Goal: Task Accomplishment & Management: Manage account settings

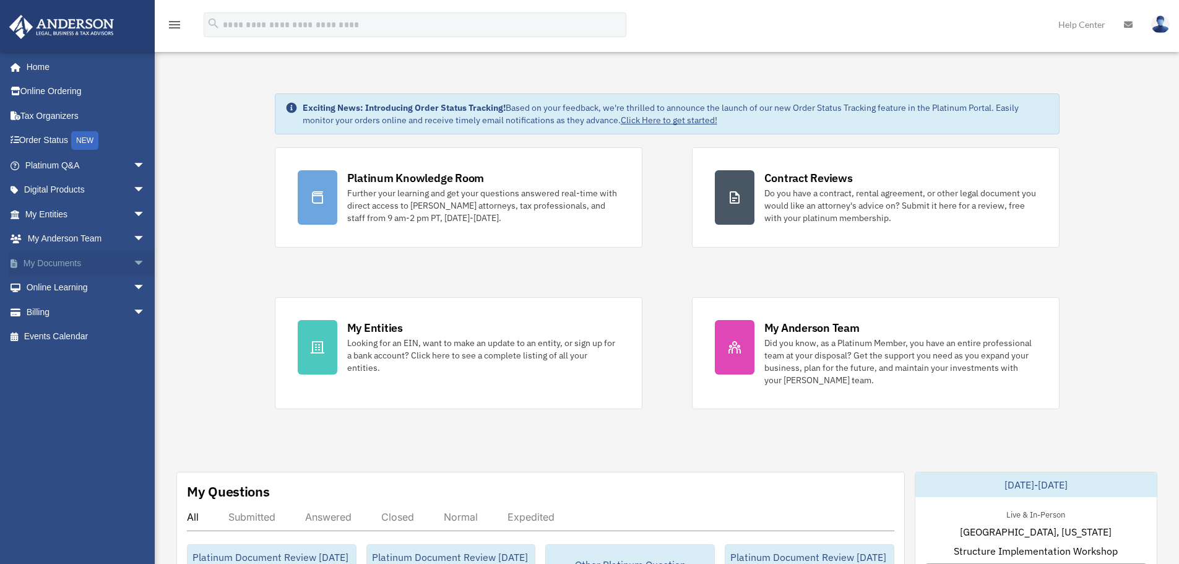
click at [133, 261] on span "arrow_drop_down" at bounding box center [145, 263] width 25 height 25
click at [50, 288] on link "Box" at bounding box center [90, 287] width 147 height 25
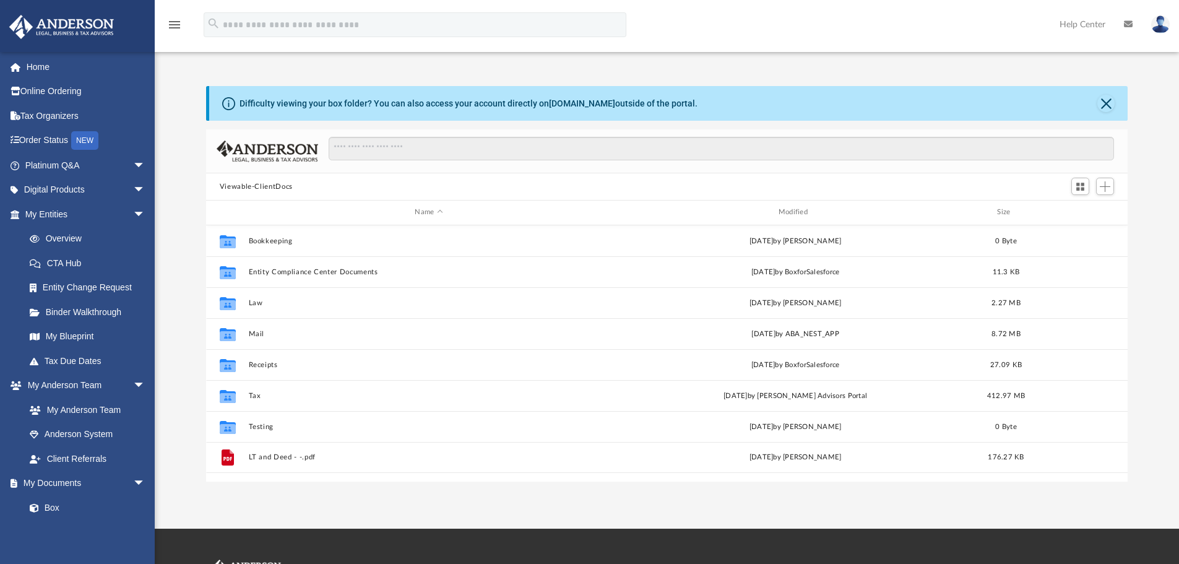
scroll to position [272, 912]
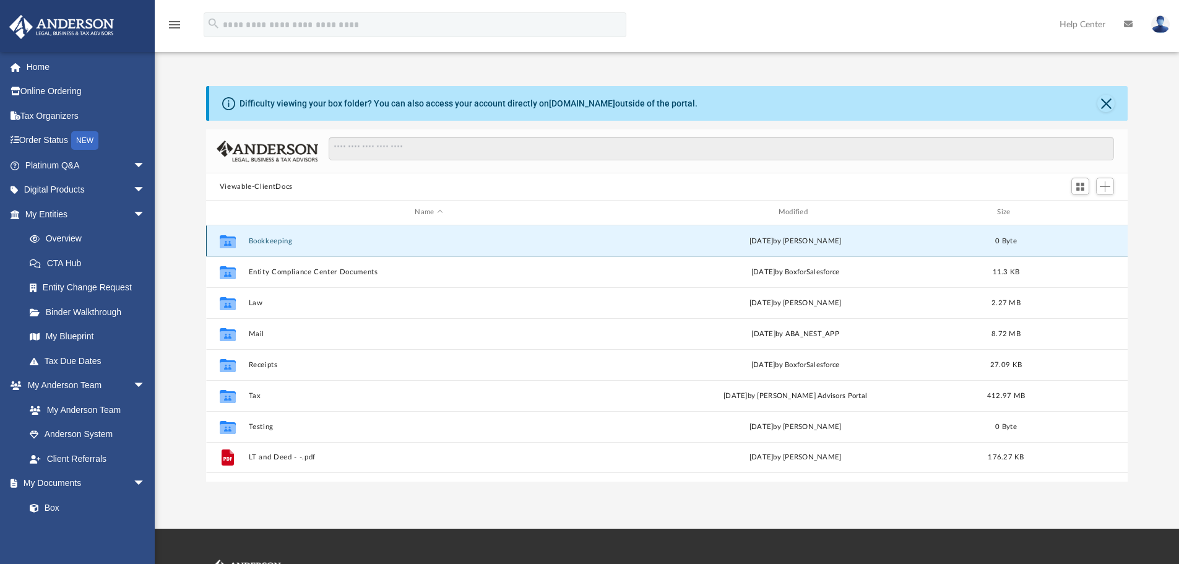
click at [270, 237] on button "Bookkeeping" at bounding box center [428, 241] width 361 height 8
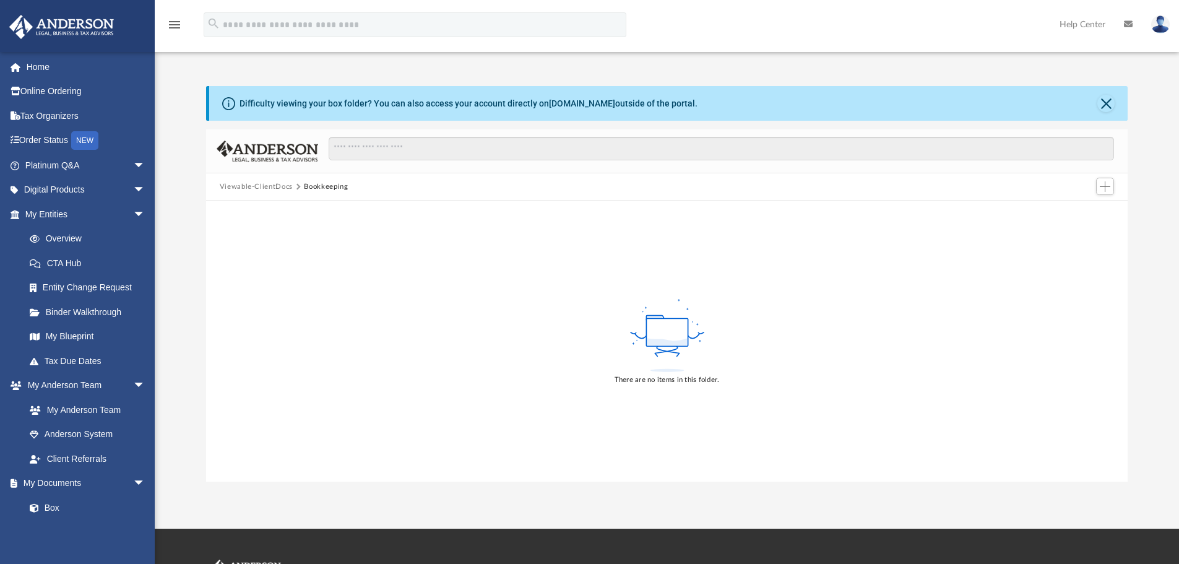
click at [263, 183] on button "Viewable-ClientDocs" at bounding box center [256, 186] width 73 height 11
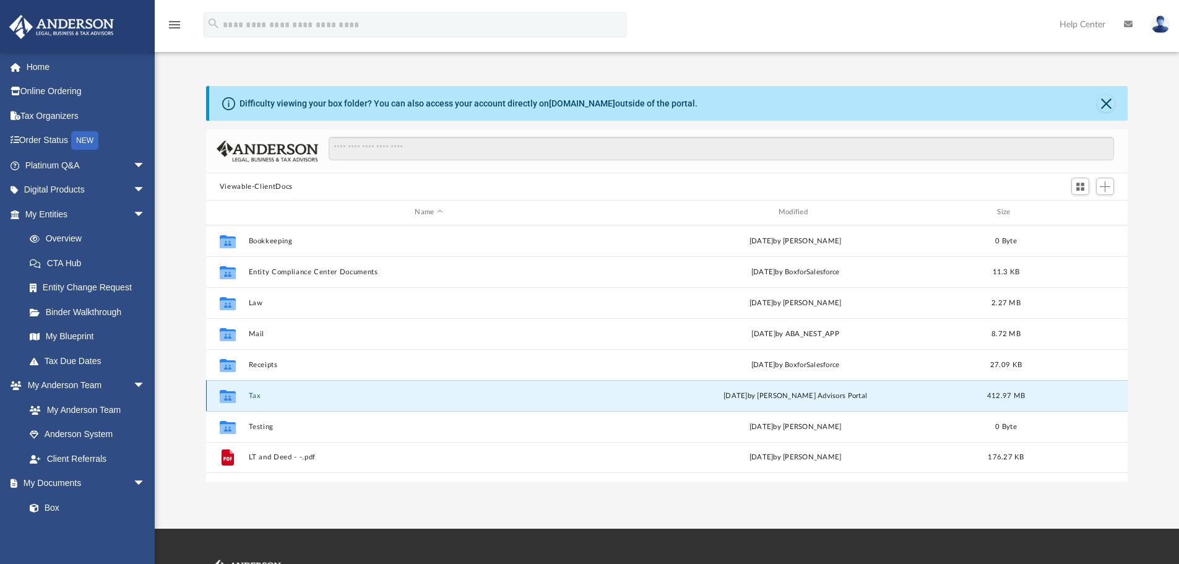
click at [257, 393] on button "Tax" at bounding box center [428, 396] width 361 height 8
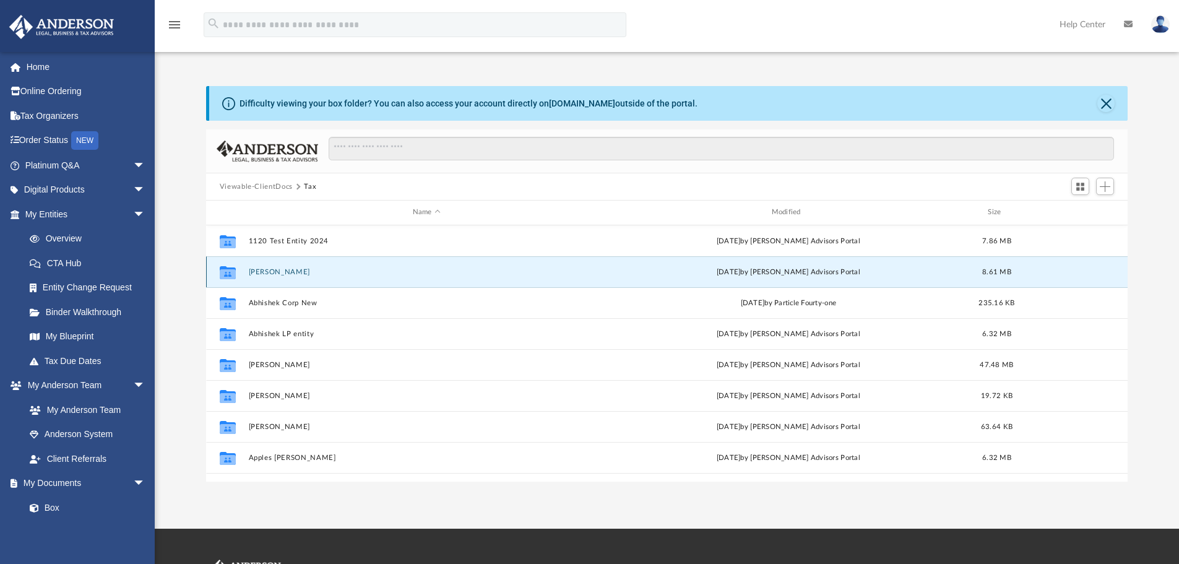
click at [269, 268] on button "Aaron Corp" at bounding box center [426, 272] width 356 height 8
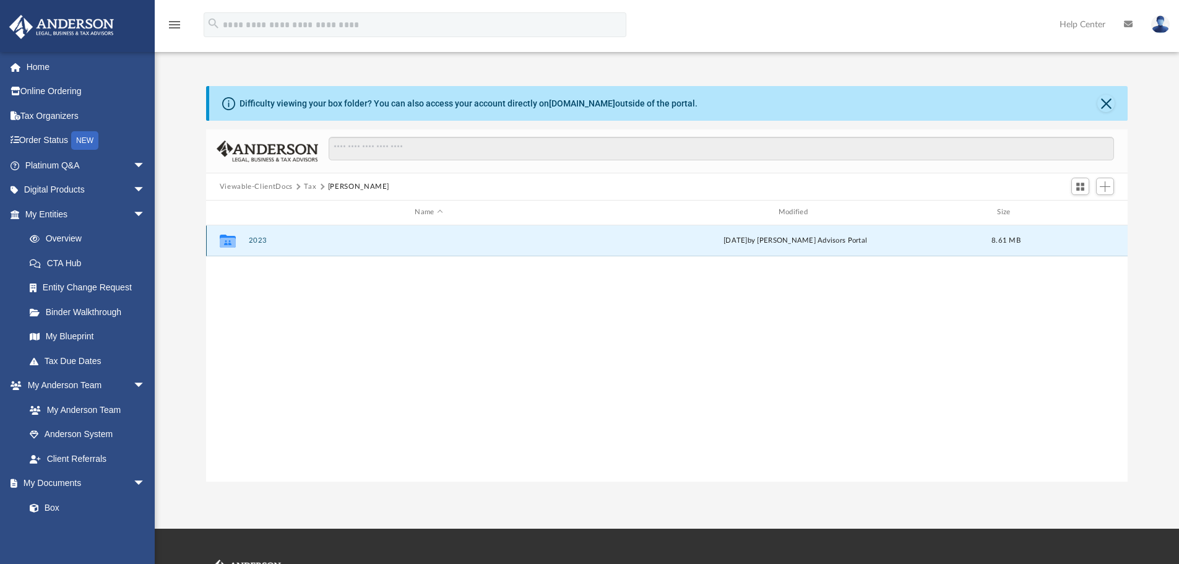
click at [249, 241] on button "2023" at bounding box center [428, 240] width 361 height 8
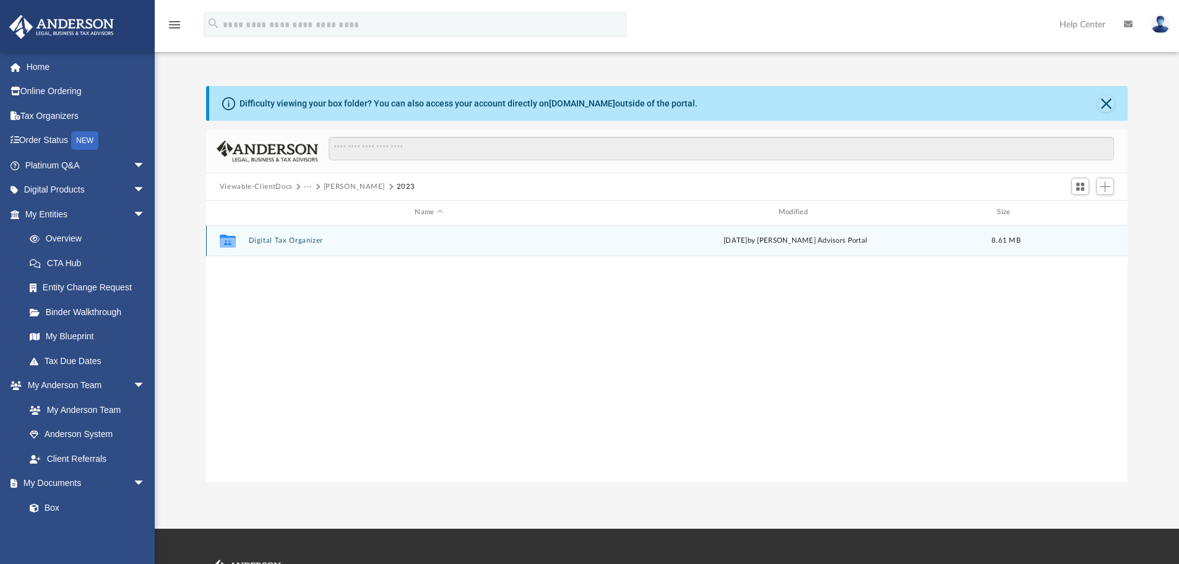
click at [231, 240] on icon "grid" at bounding box center [228, 243] width 16 height 10
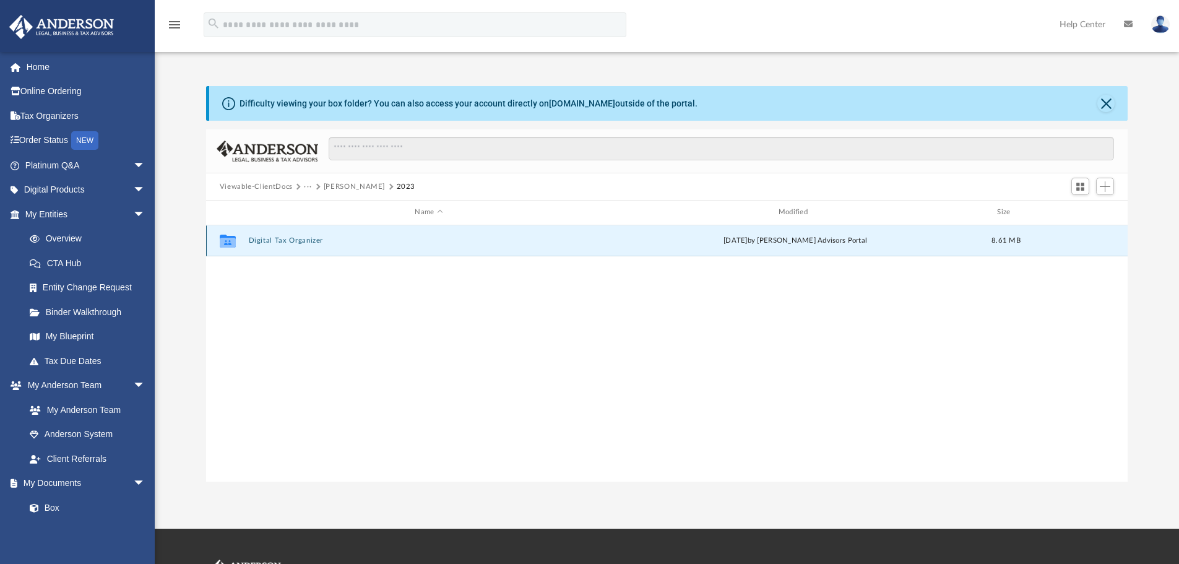
click at [274, 238] on button "Digital Tax Organizer" at bounding box center [428, 240] width 361 height 8
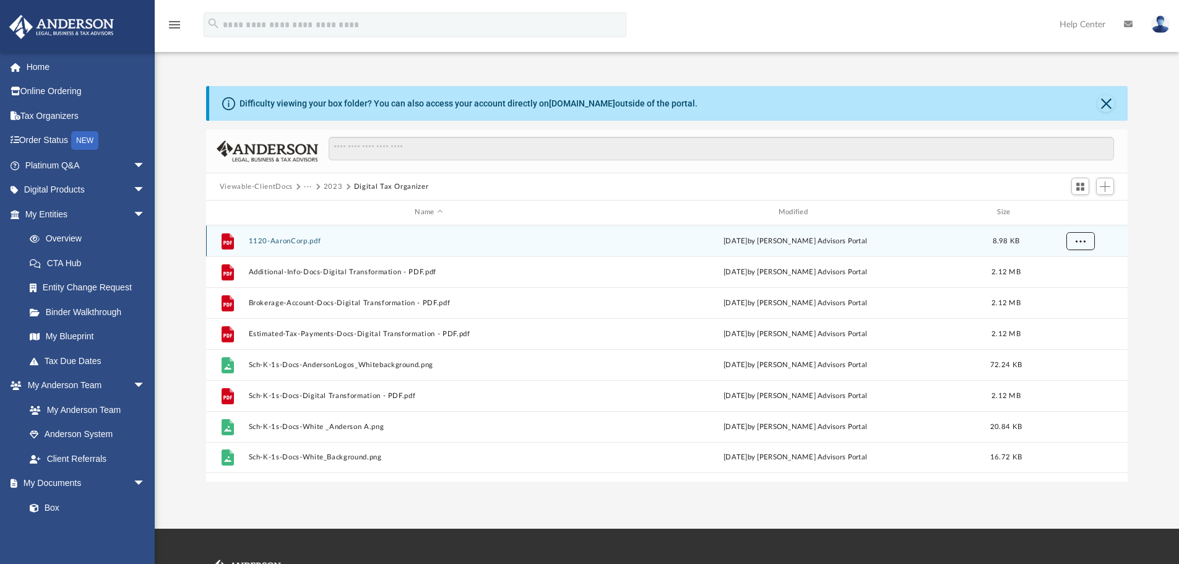
click at [1079, 241] on span "More options" at bounding box center [1080, 240] width 10 height 7
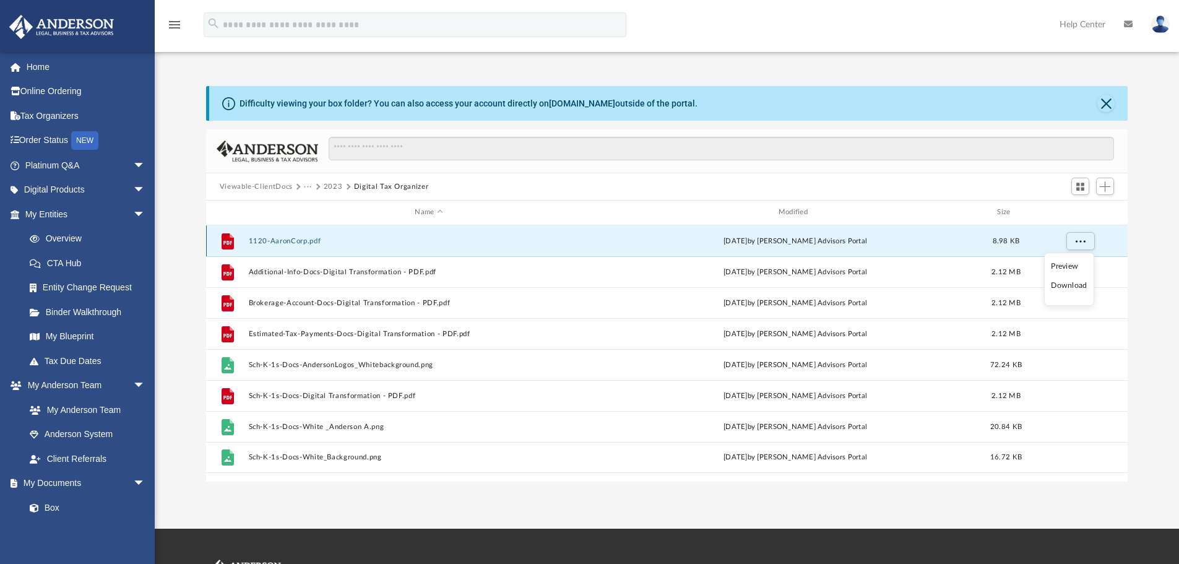
click at [279, 239] on button "1120-AaronCorp.pdf" at bounding box center [428, 241] width 361 height 8
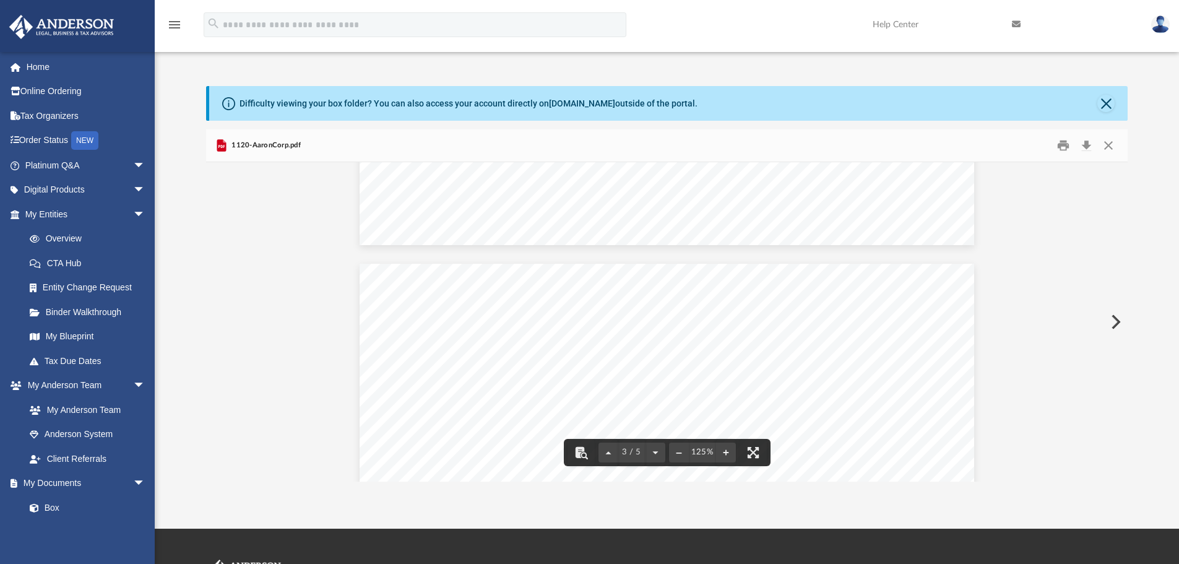
scroll to position [1794, 0]
